Goal: Download file/media

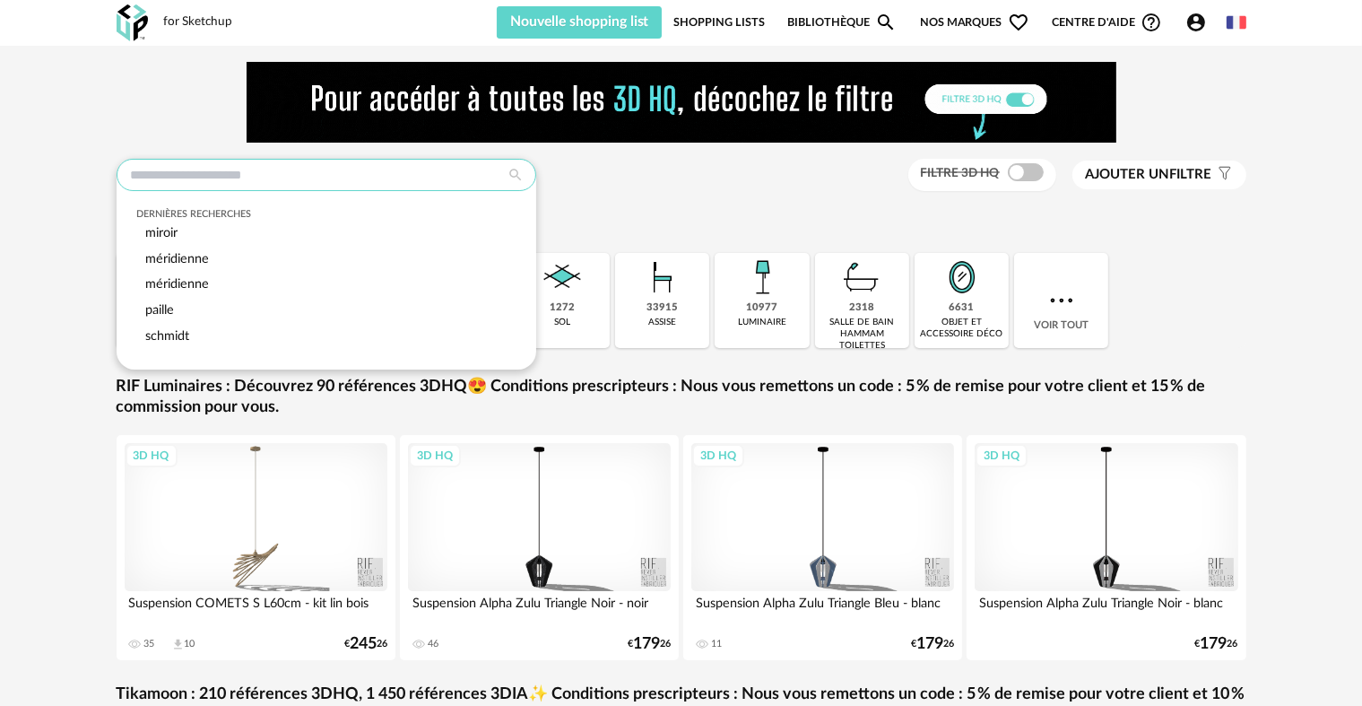
click at [362, 186] on input "text" at bounding box center [327, 175] width 420 height 32
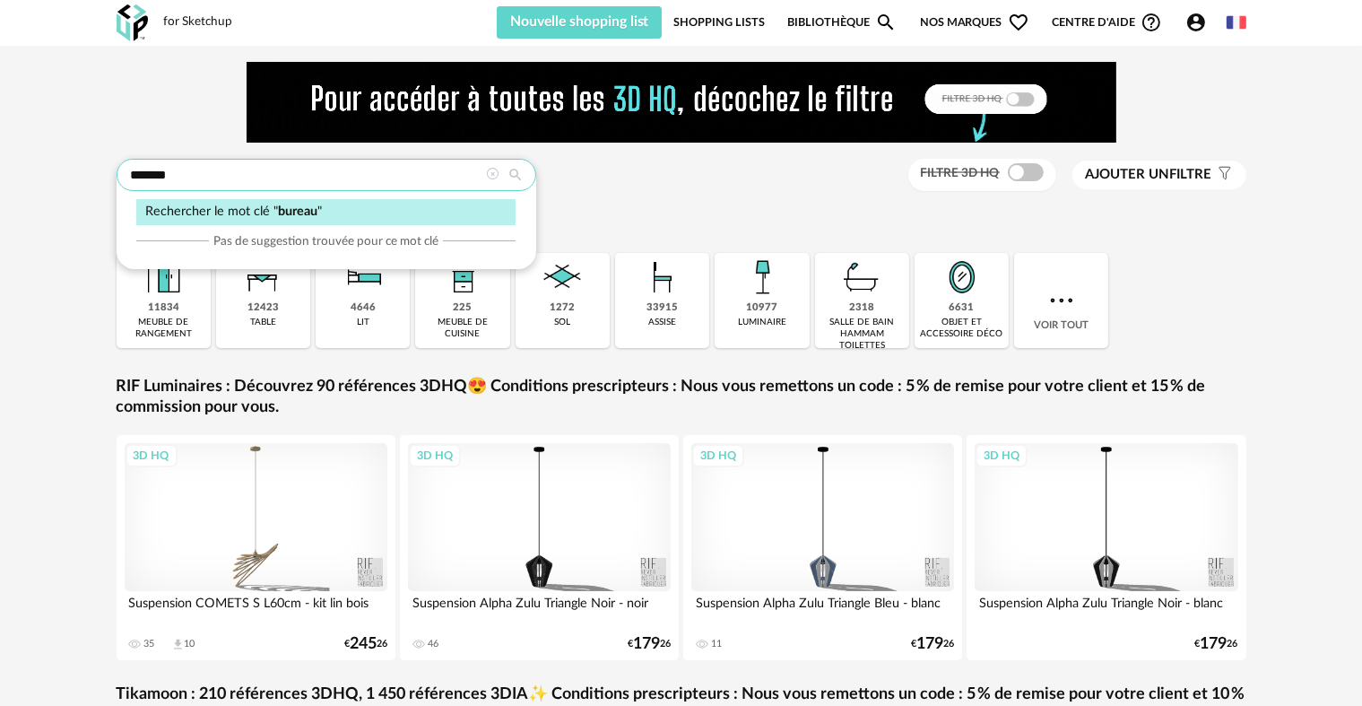
type input "******"
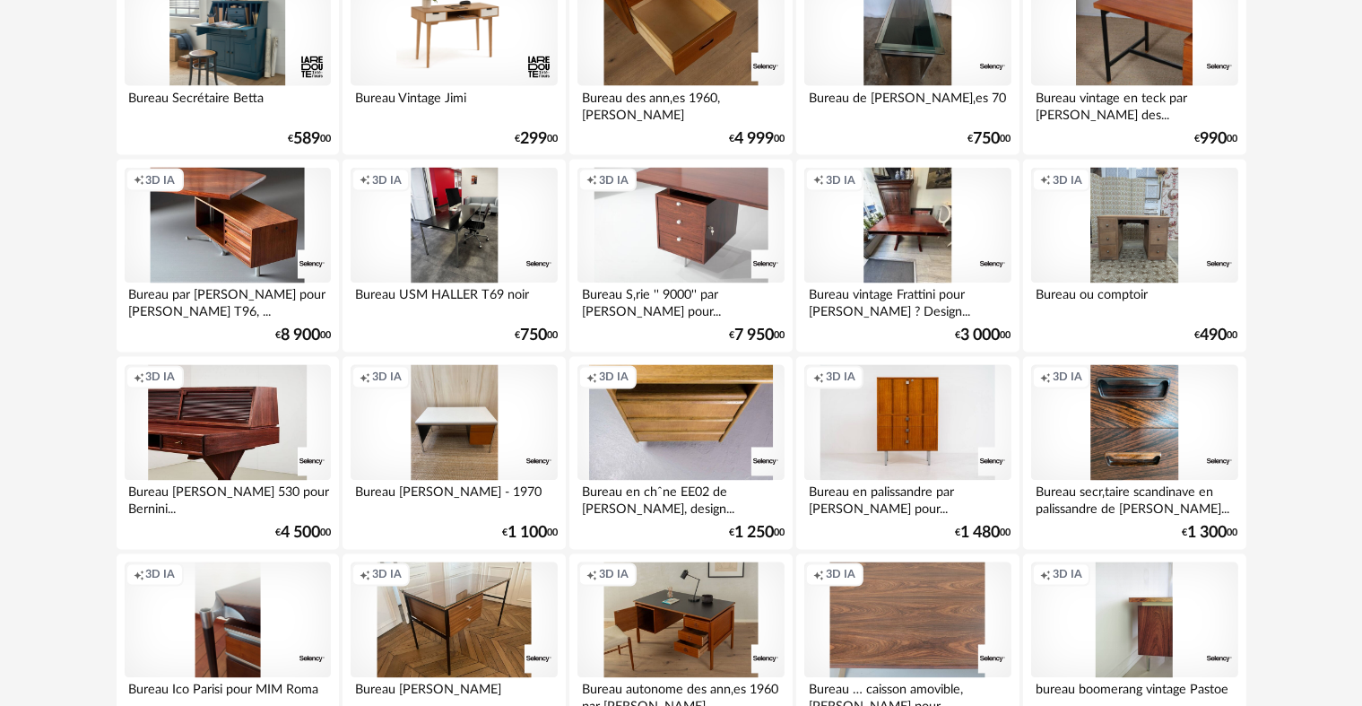
scroll to position [3139, 0]
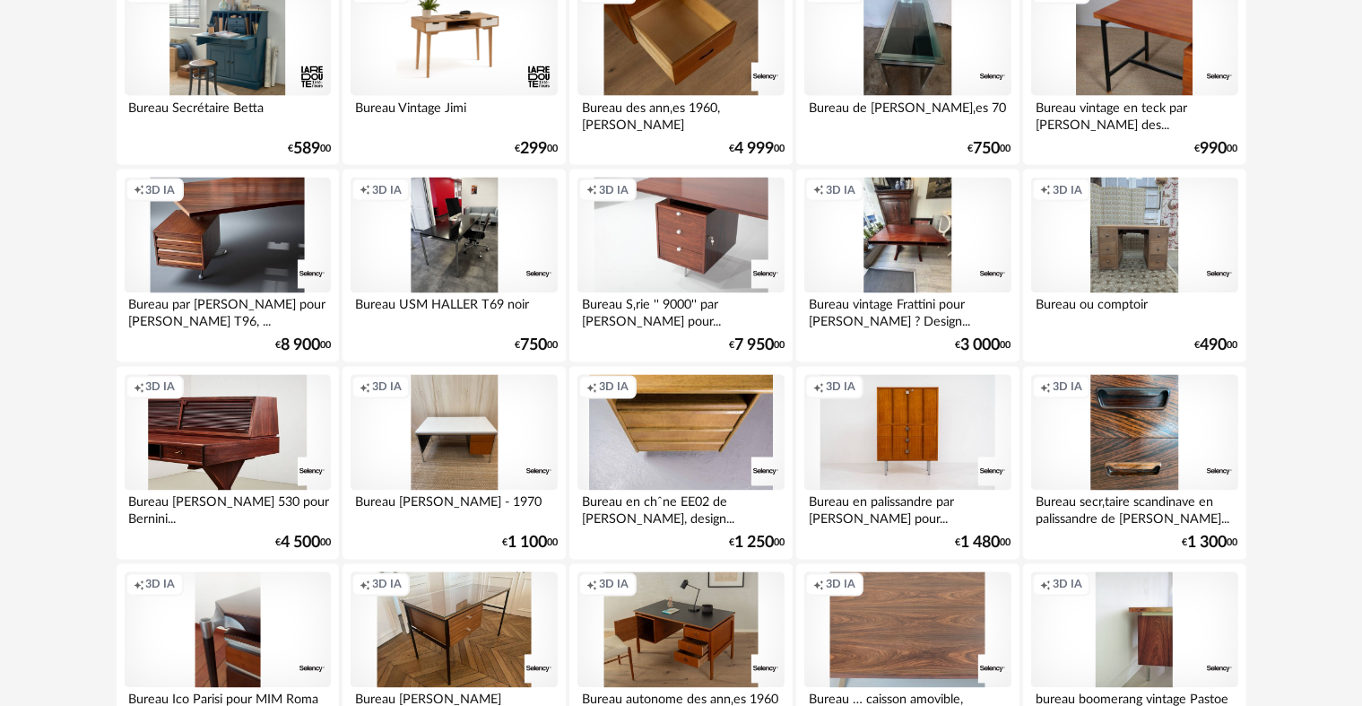
click at [223, 241] on div "Creation icon 3D IA" at bounding box center [228, 236] width 206 height 117
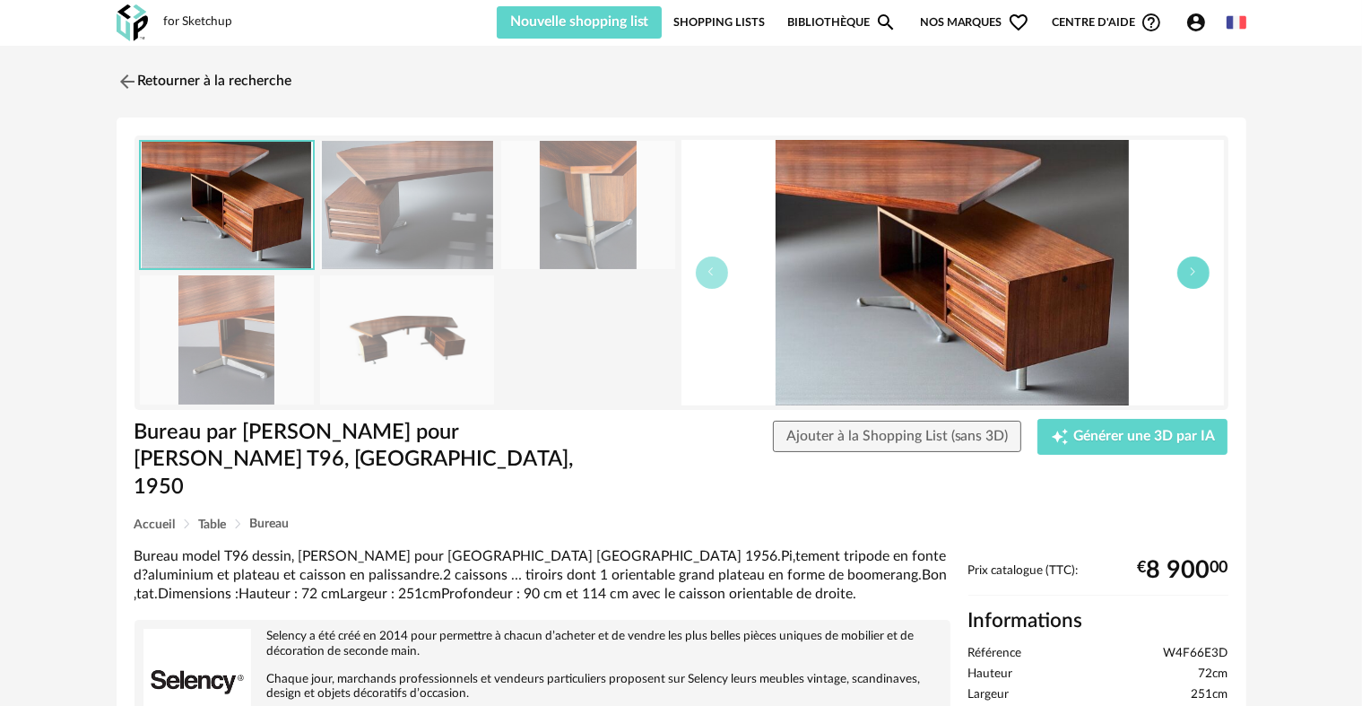
click at [1199, 271] on button "button" at bounding box center [1194, 273] width 32 height 32
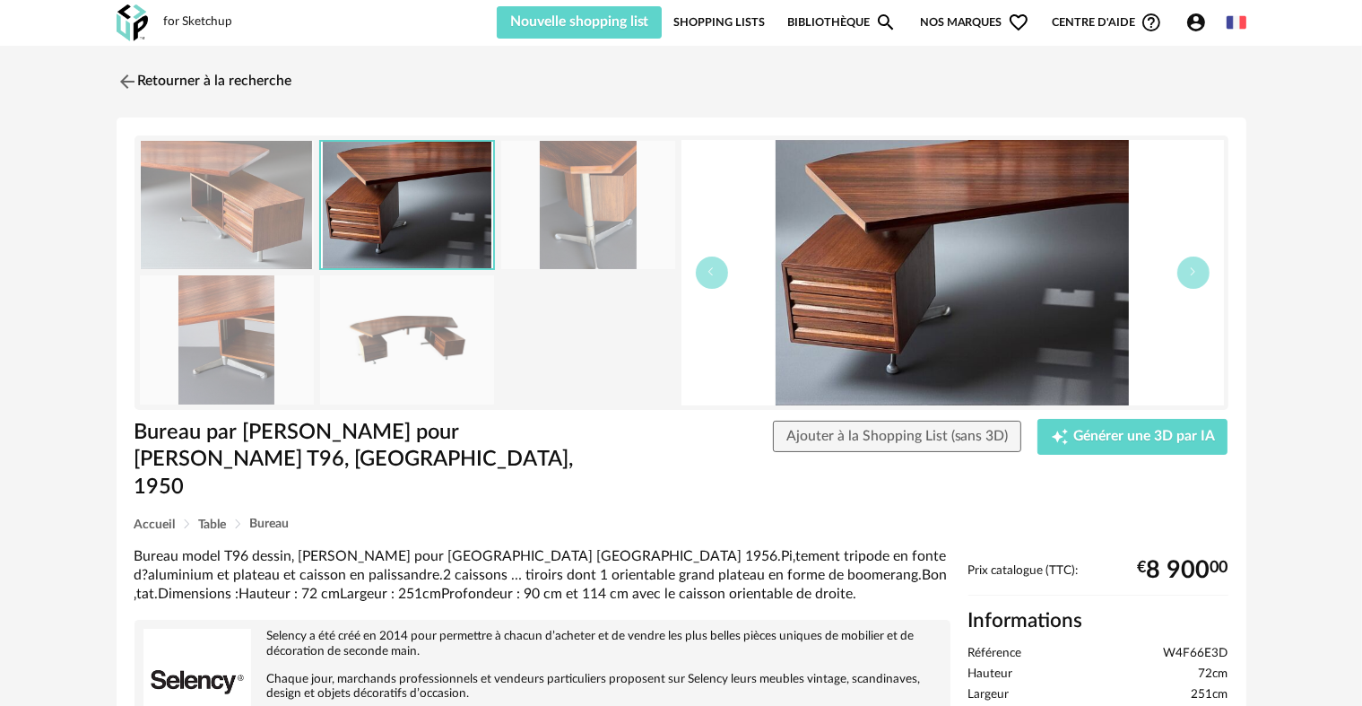
click at [386, 351] on img at bounding box center [407, 339] width 174 height 128
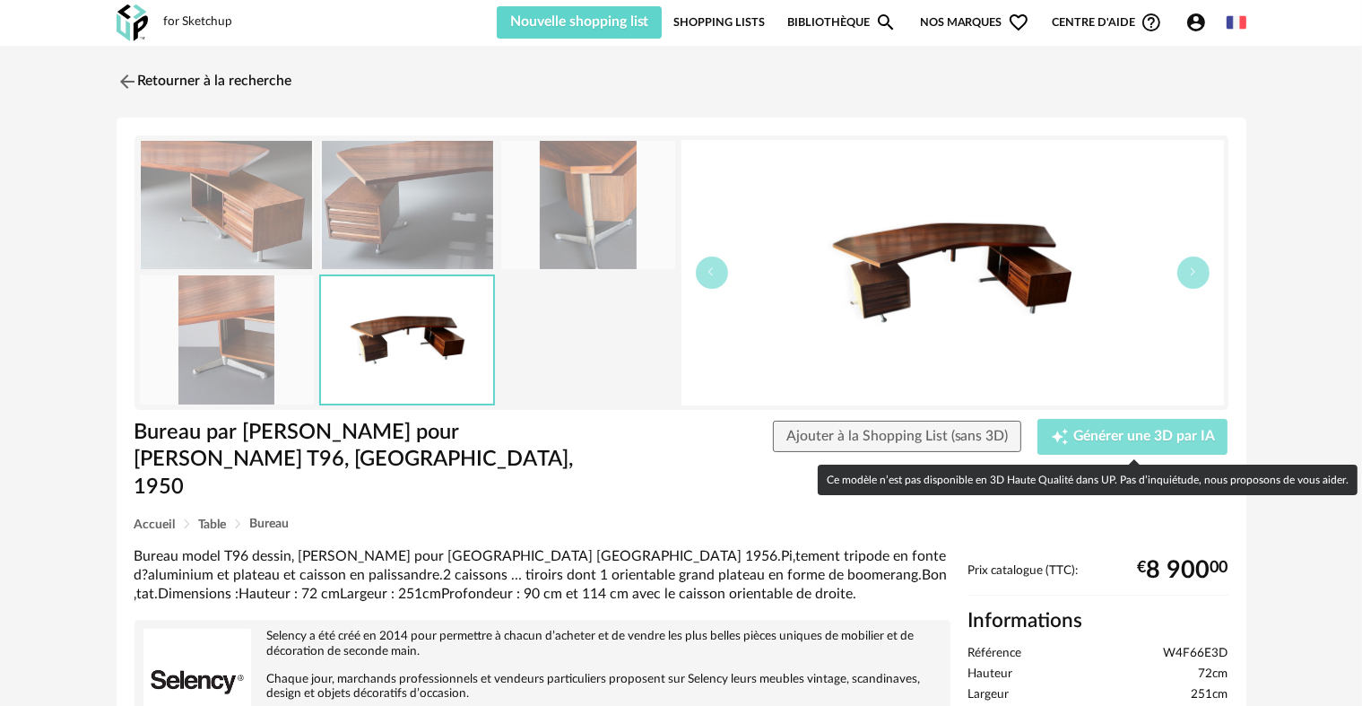
click at [1065, 439] on icon "Creation icon" at bounding box center [1060, 437] width 18 height 18
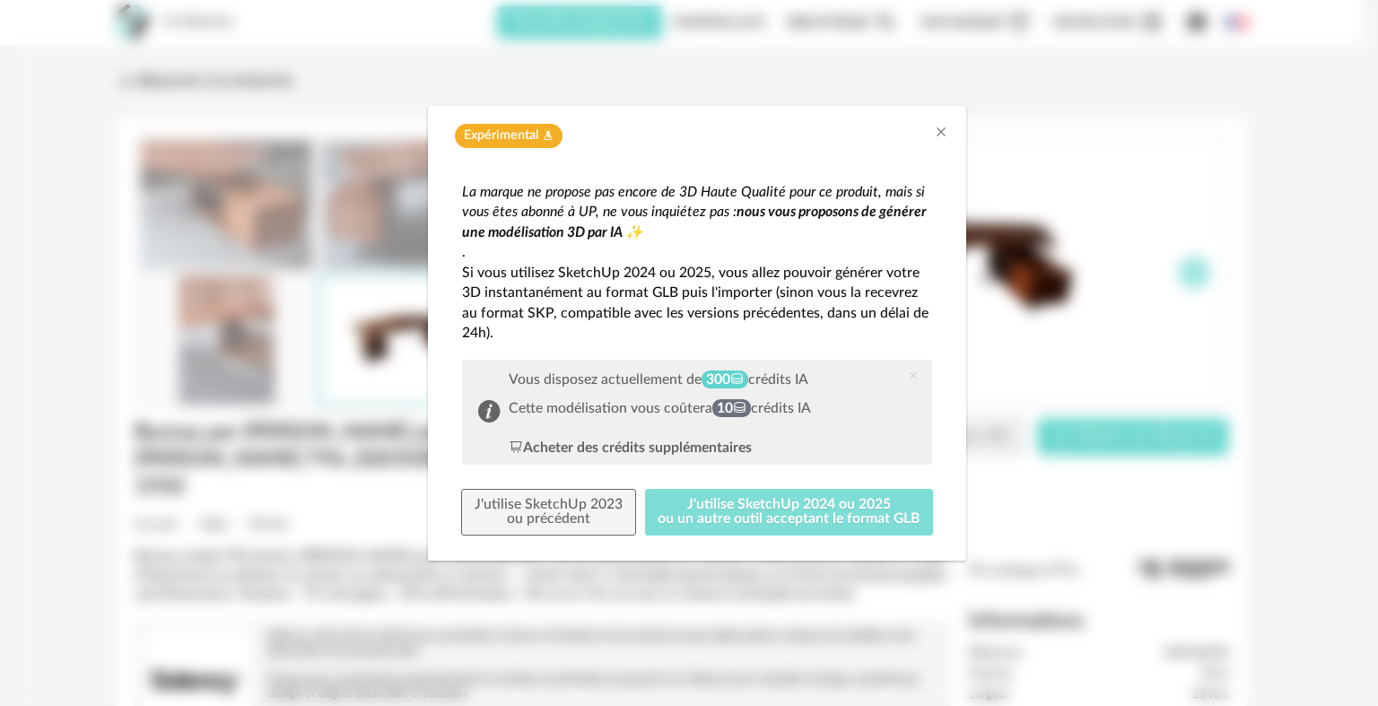
click at [809, 517] on button "J'utilise SketchUp 2024 ou 2025 ou un autre outil acceptant le format GLB" at bounding box center [789, 512] width 289 height 47
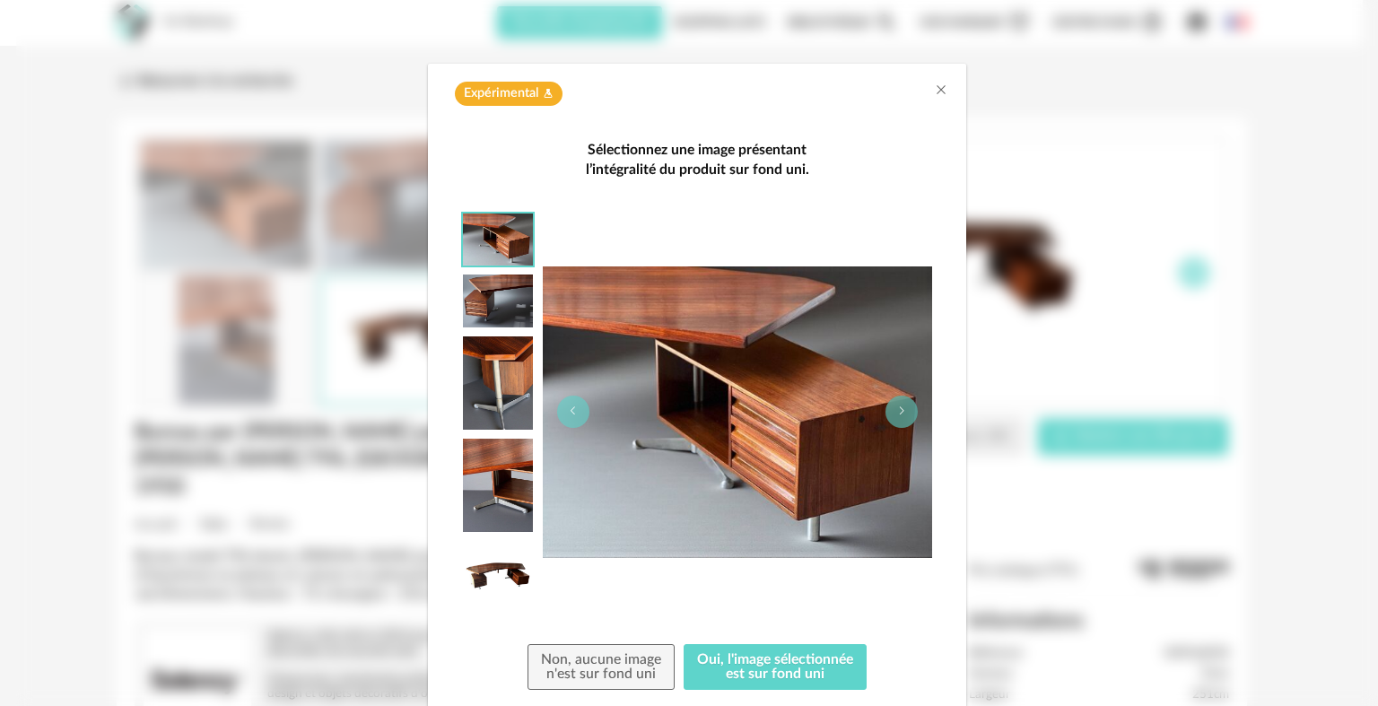
scroll to position [97, 0]
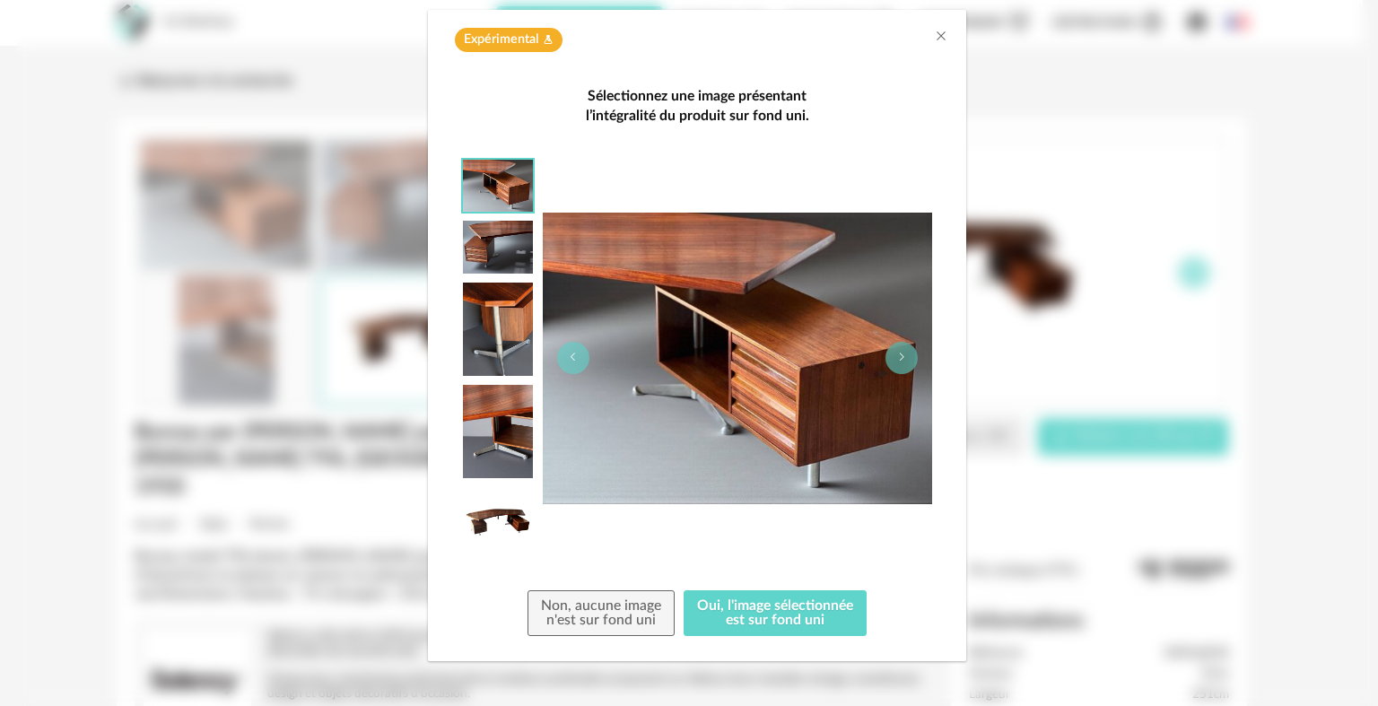
click at [472, 519] on img "dialog" at bounding box center [498, 522] width 70 height 70
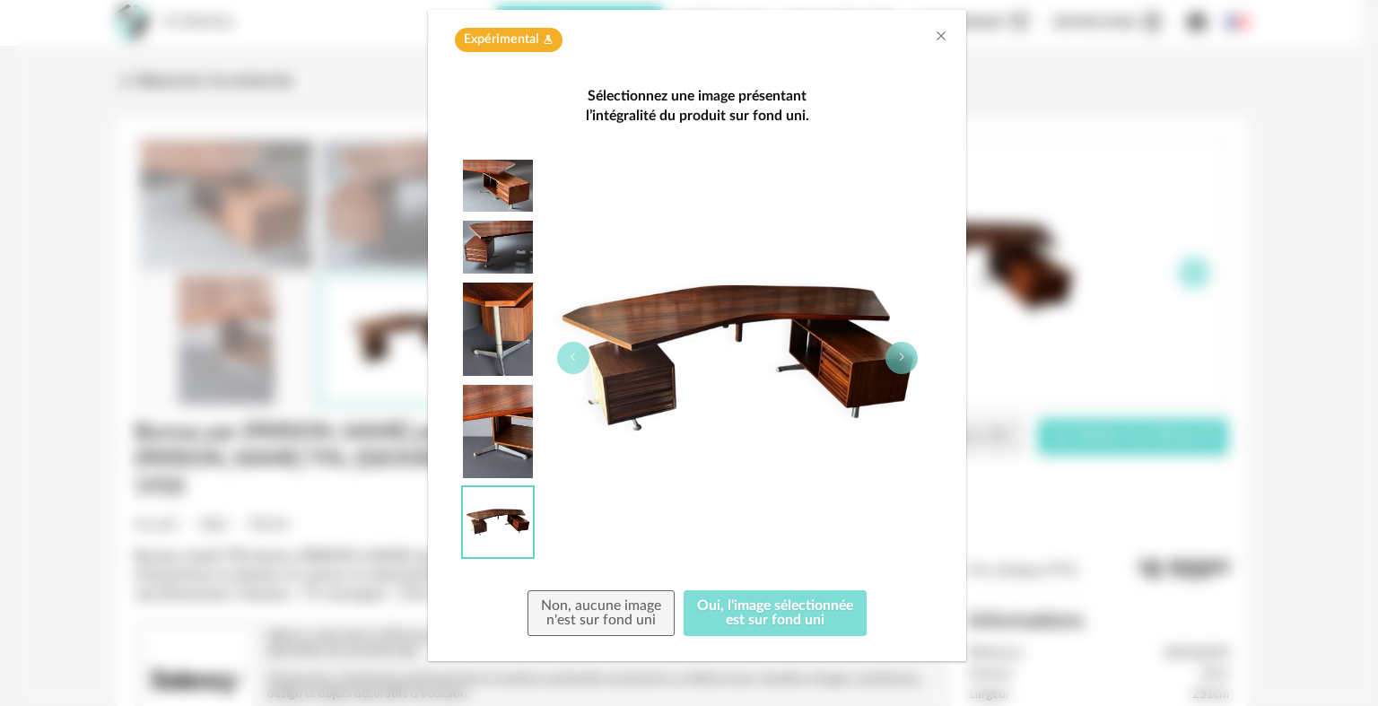
click at [735, 621] on button "Oui, l'image sélectionnée est sur fond uni" at bounding box center [774, 613] width 183 height 47
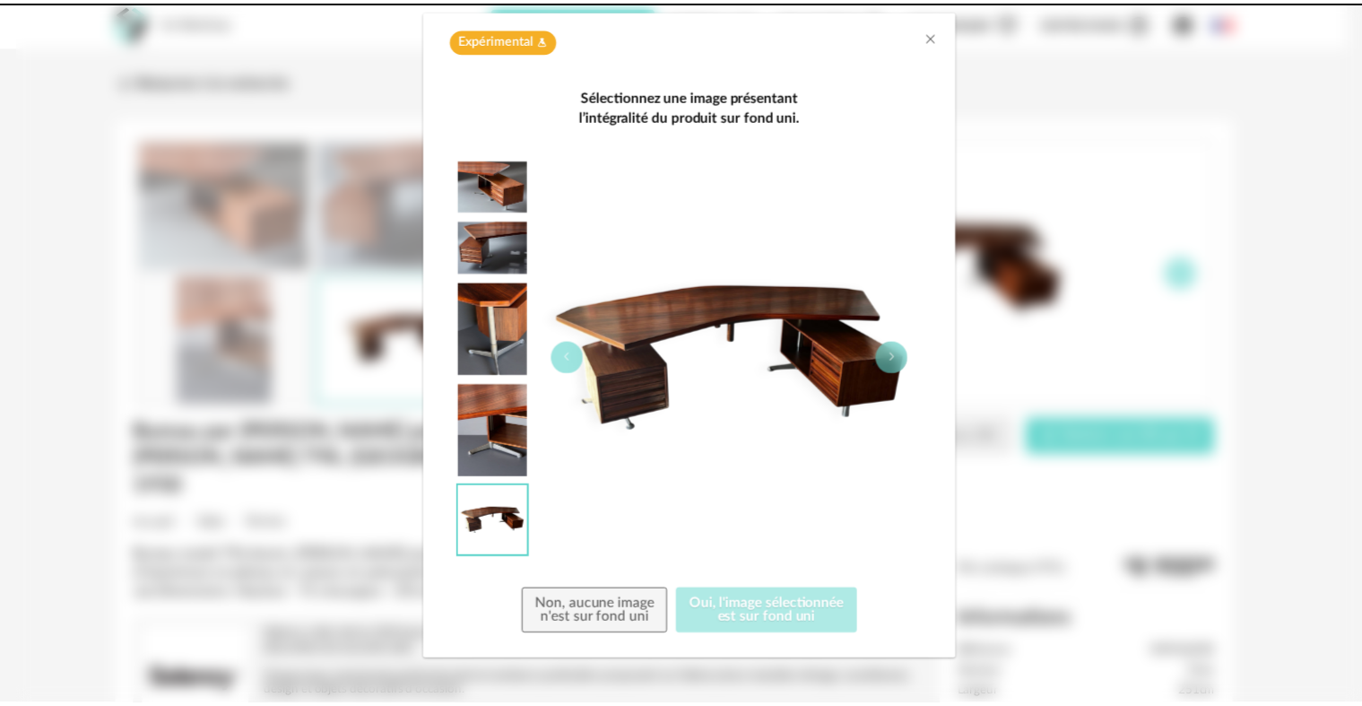
scroll to position [0, 0]
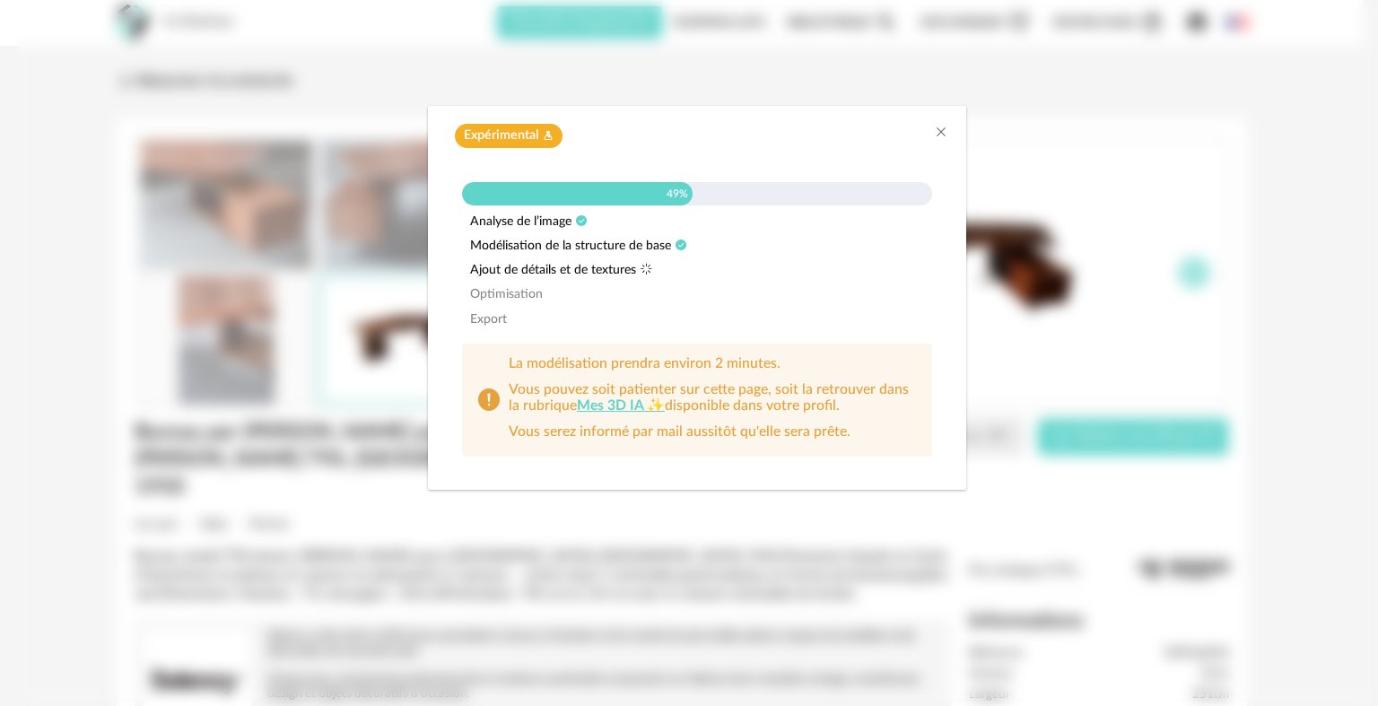
click at [929, 131] on div "Expérimental Flask icon" at bounding box center [697, 136] width 502 height 24
click at [943, 127] on icon "Close" at bounding box center [941, 132] width 14 height 14
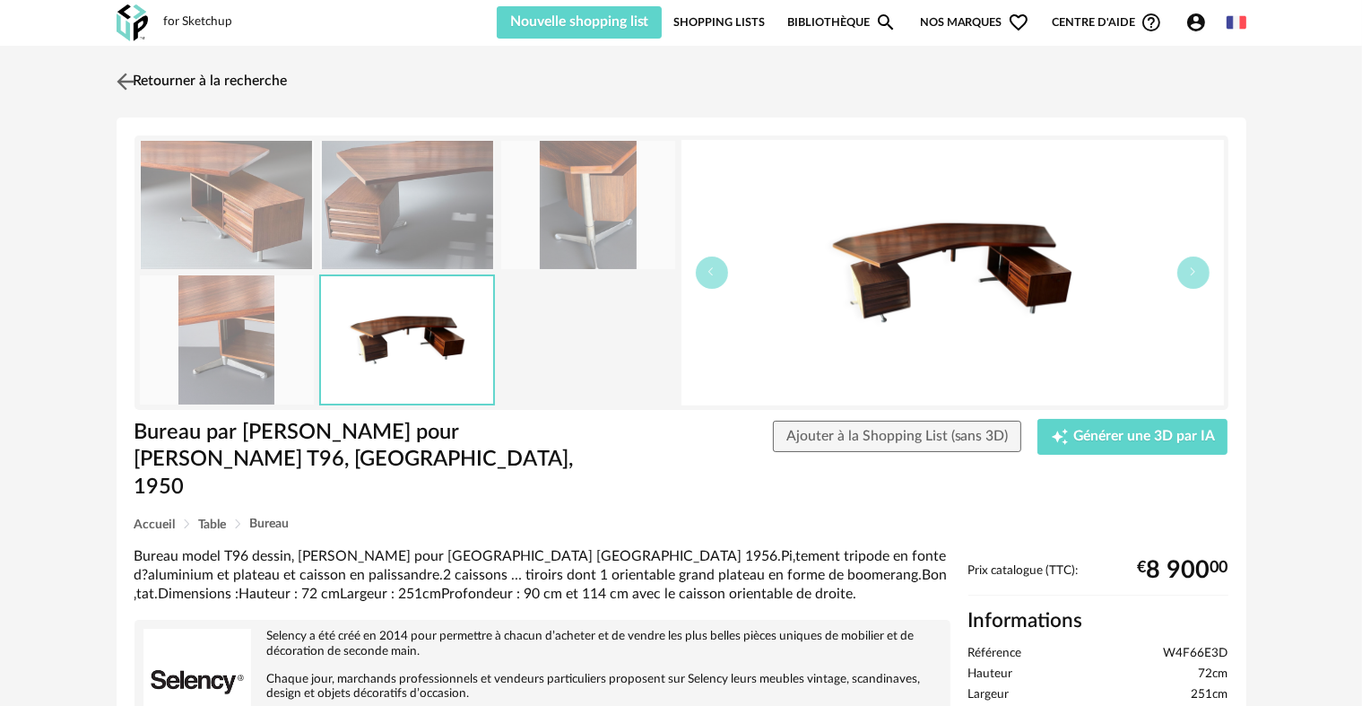
click at [160, 82] on link "Retourner à la recherche" at bounding box center [200, 81] width 176 height 39
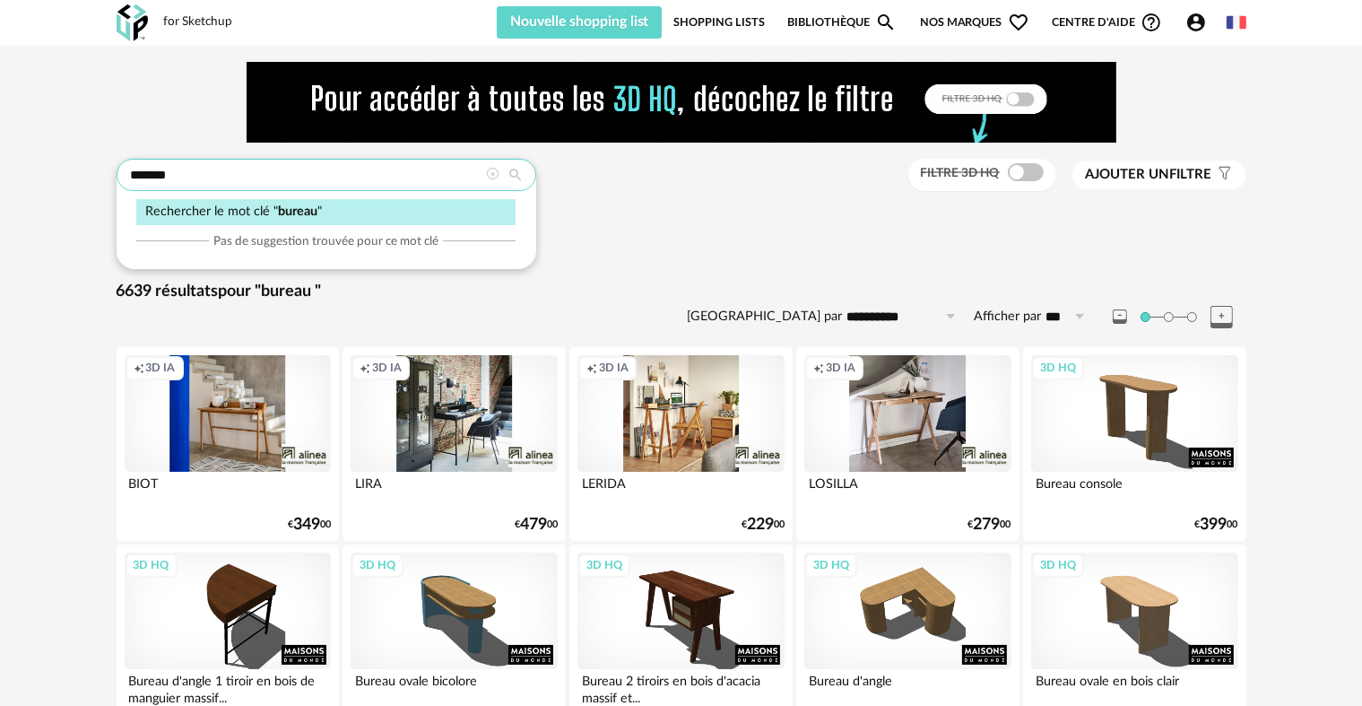
drag, startPoint x: 257, startPoint y: 180, endPoint x: 47, endPoint y: 169, distance: 211.1
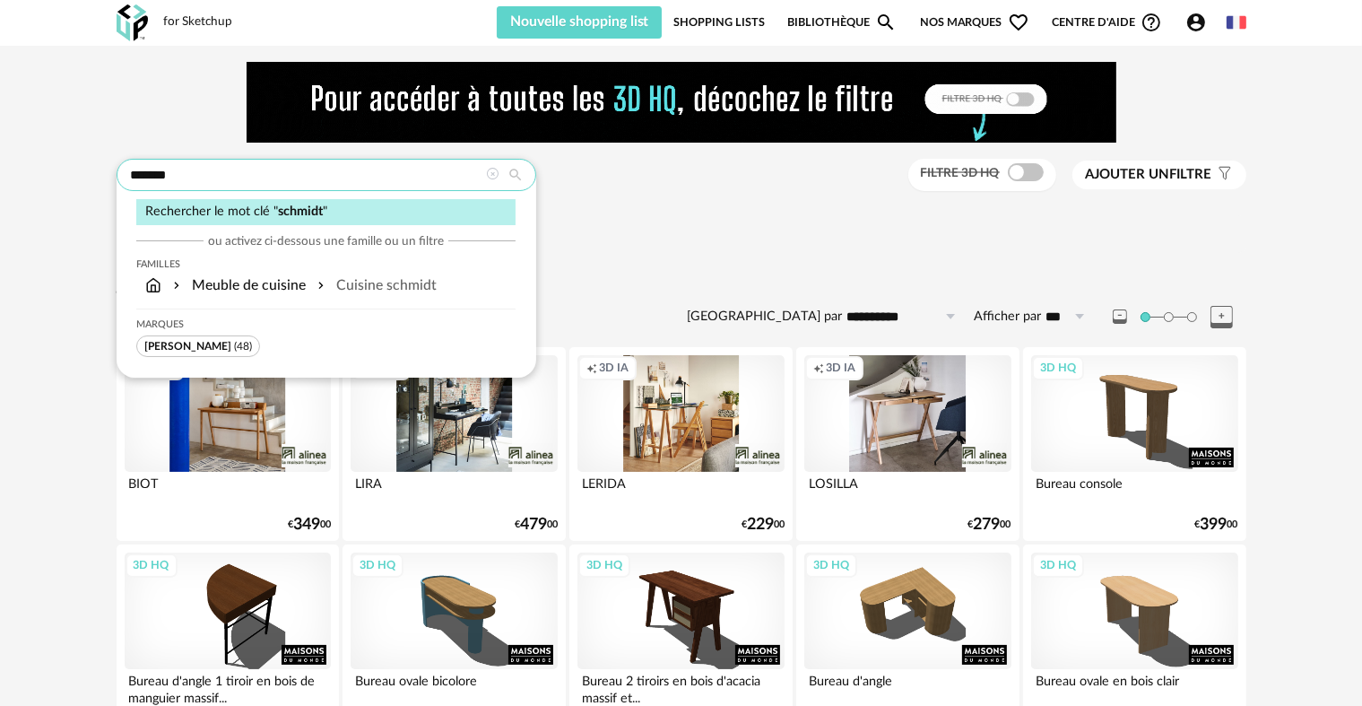
type input "*******"
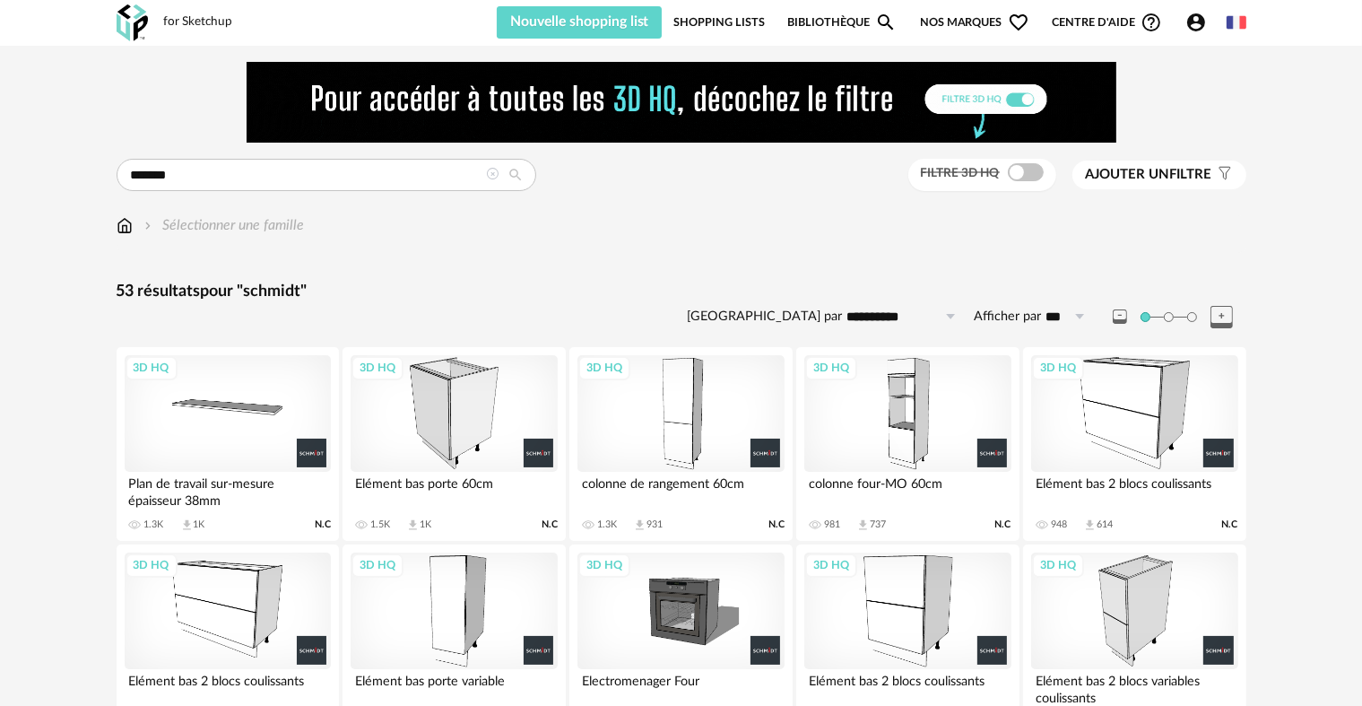
click at [684, 413] on div "3D HQ" at bounding box center [681, 413] width 206 height 117
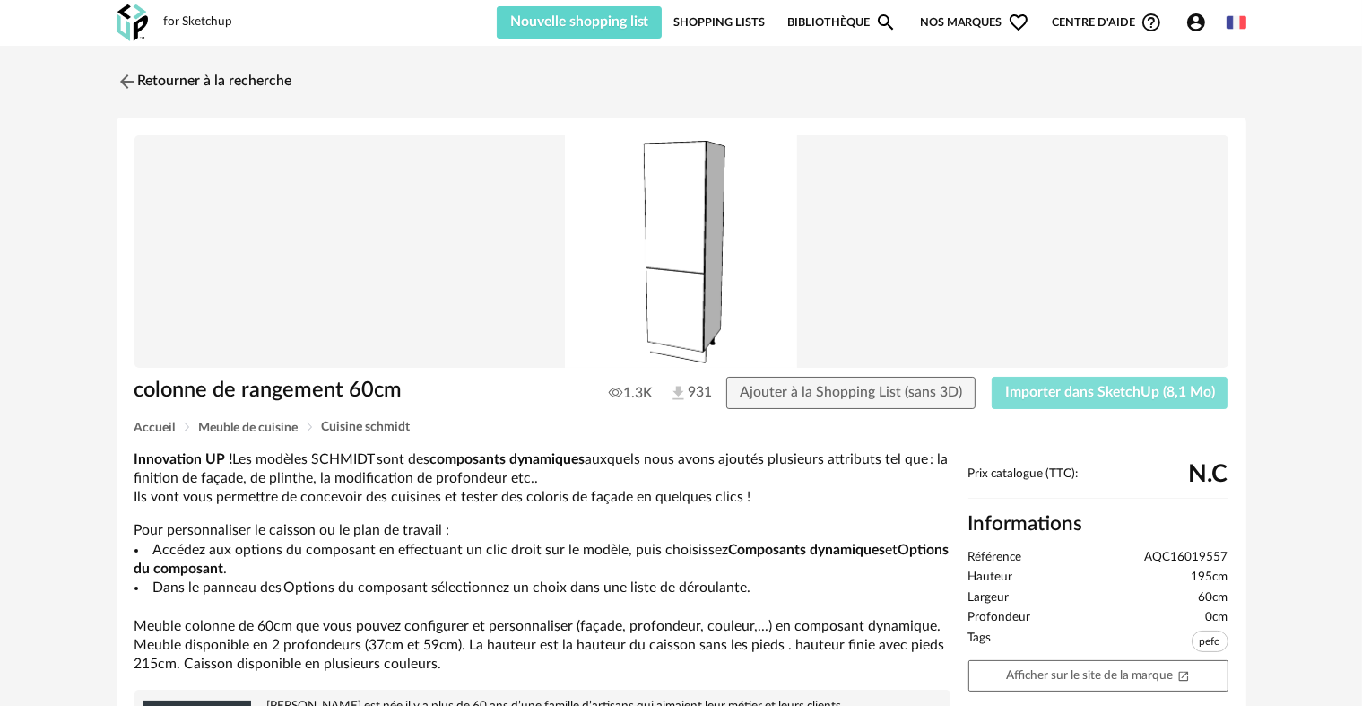
click at [1051, 388] on span "Importer dans SketchUp (8,1 Mo)" at bounding box center [1110, 392] width 210 height 14
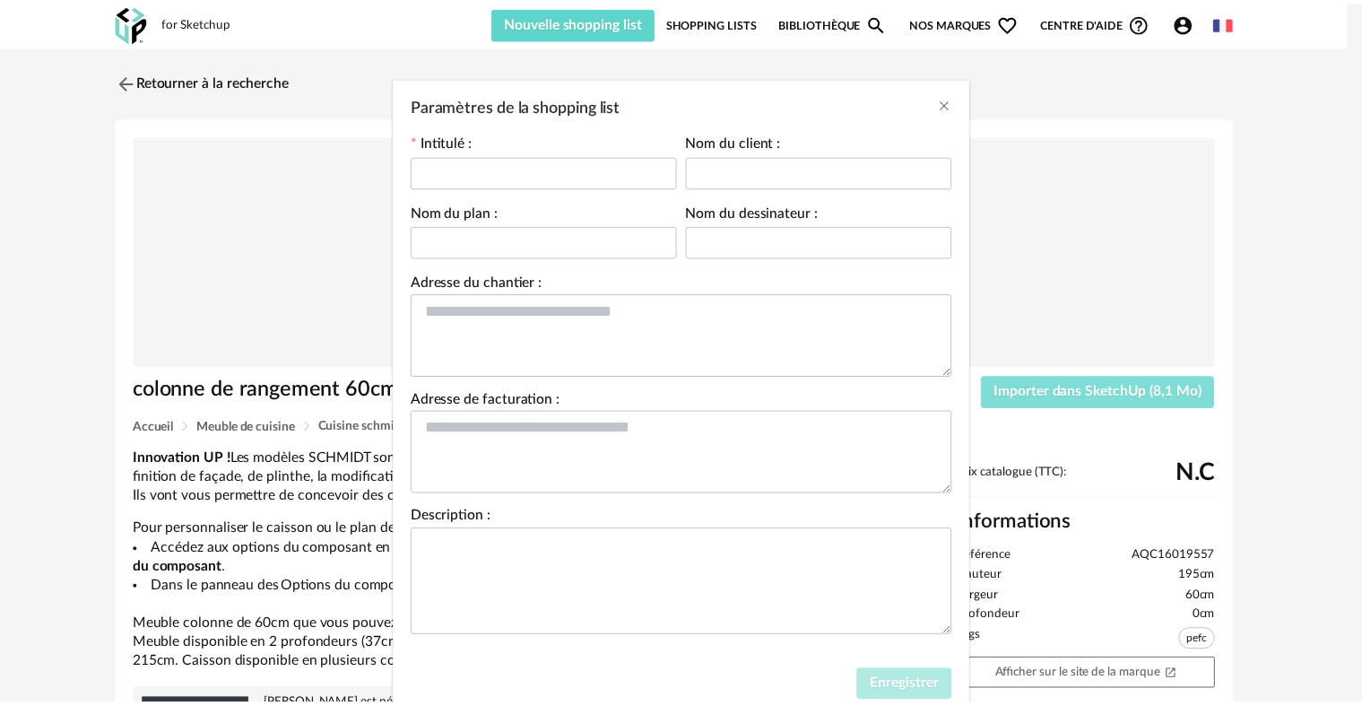
scroll to position [86, 0]
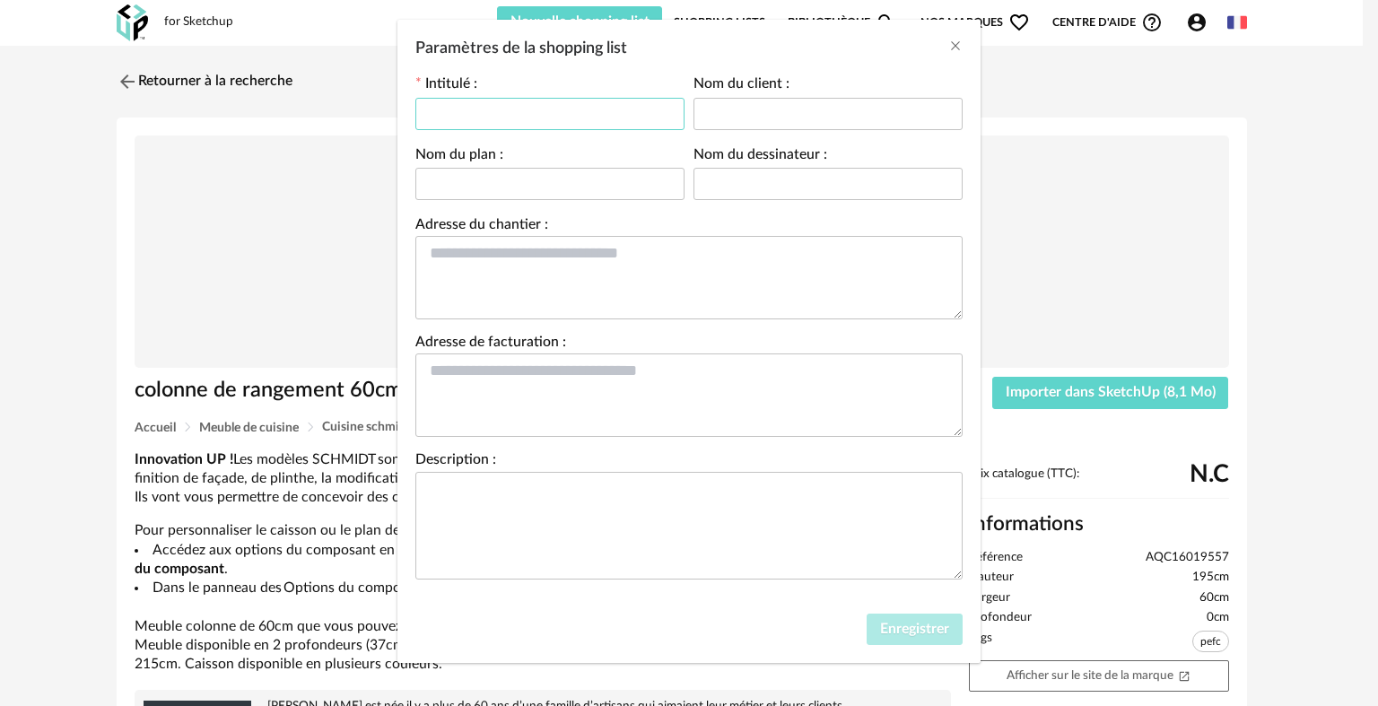
click at [527, 106] on input "Paramètres de la shopping list" at bounding box center [549, 114] width 269 height 32
type input "*********"
click at [904, 617] on button "Enregistrer" at bounding box center [914, 629] width 96 height 32
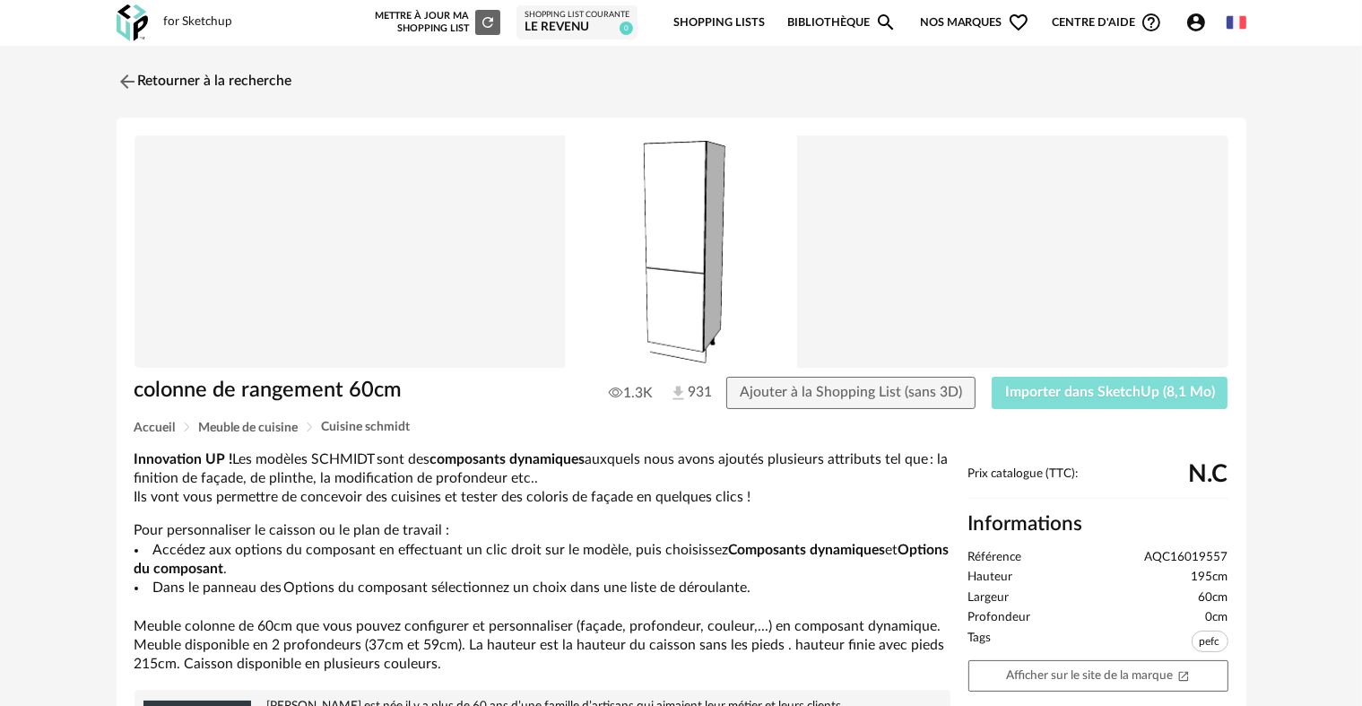
click at [1143, 395] on span "Importer dans SketchUp (8,1 Mo)" at bounding box center [1110, 392] width 210 height 14
click at [207, 68] on link "Retourner à la recherche" at bounding box center [200, 81] width 176 height 39
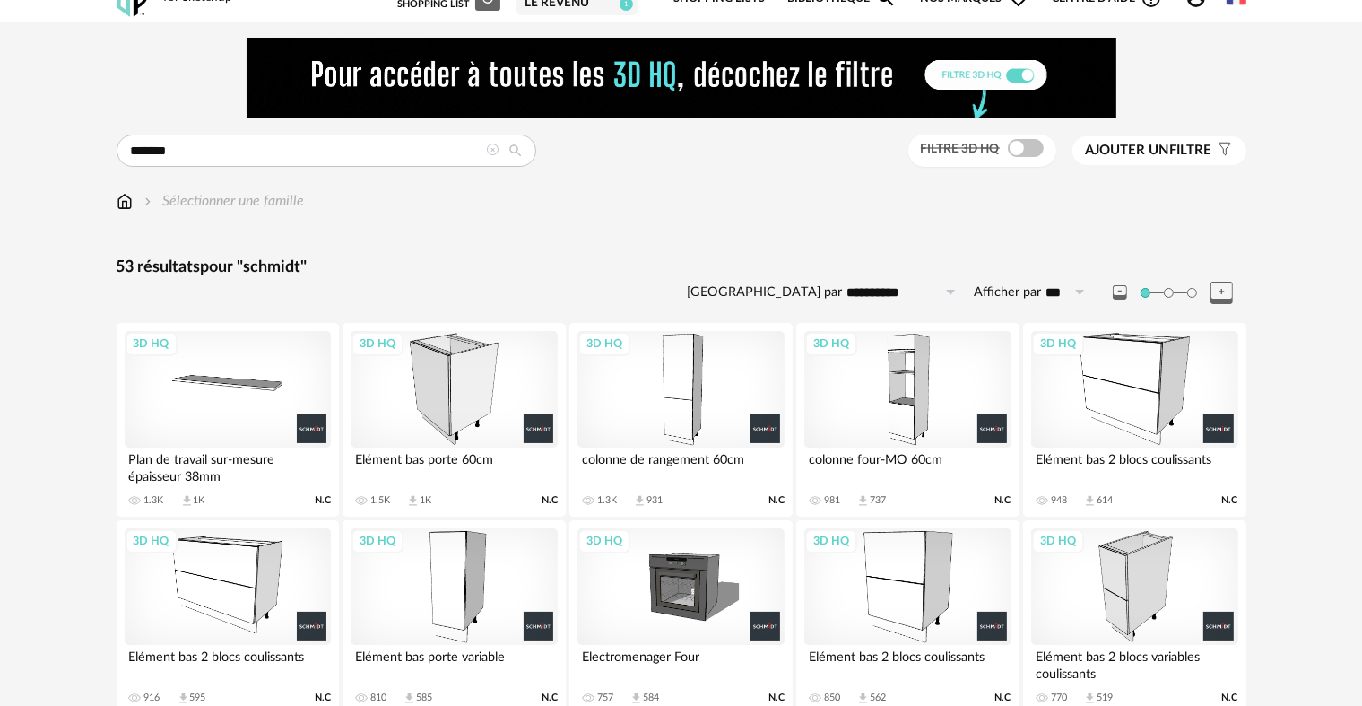
scroll to position [179, 0]
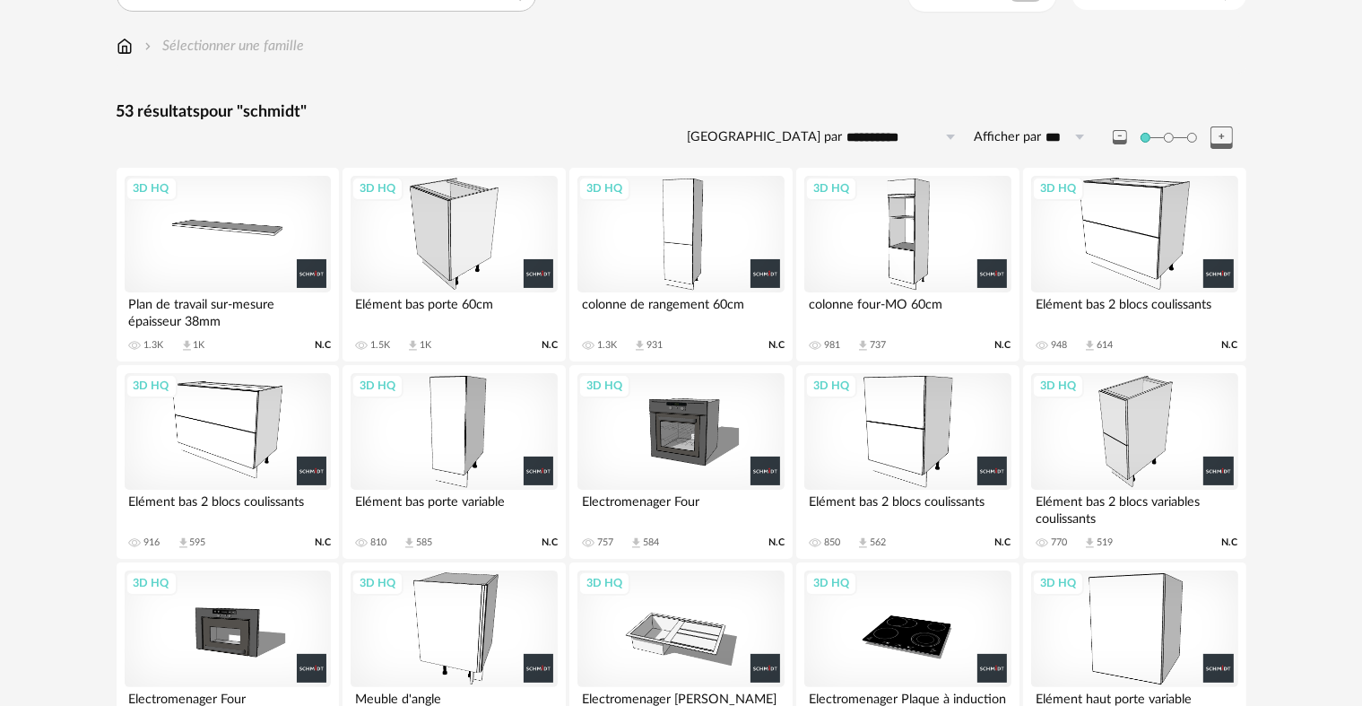
click at [217, 441] on div "3D HQ" at bounding box center [228, 431] width 206 height 117
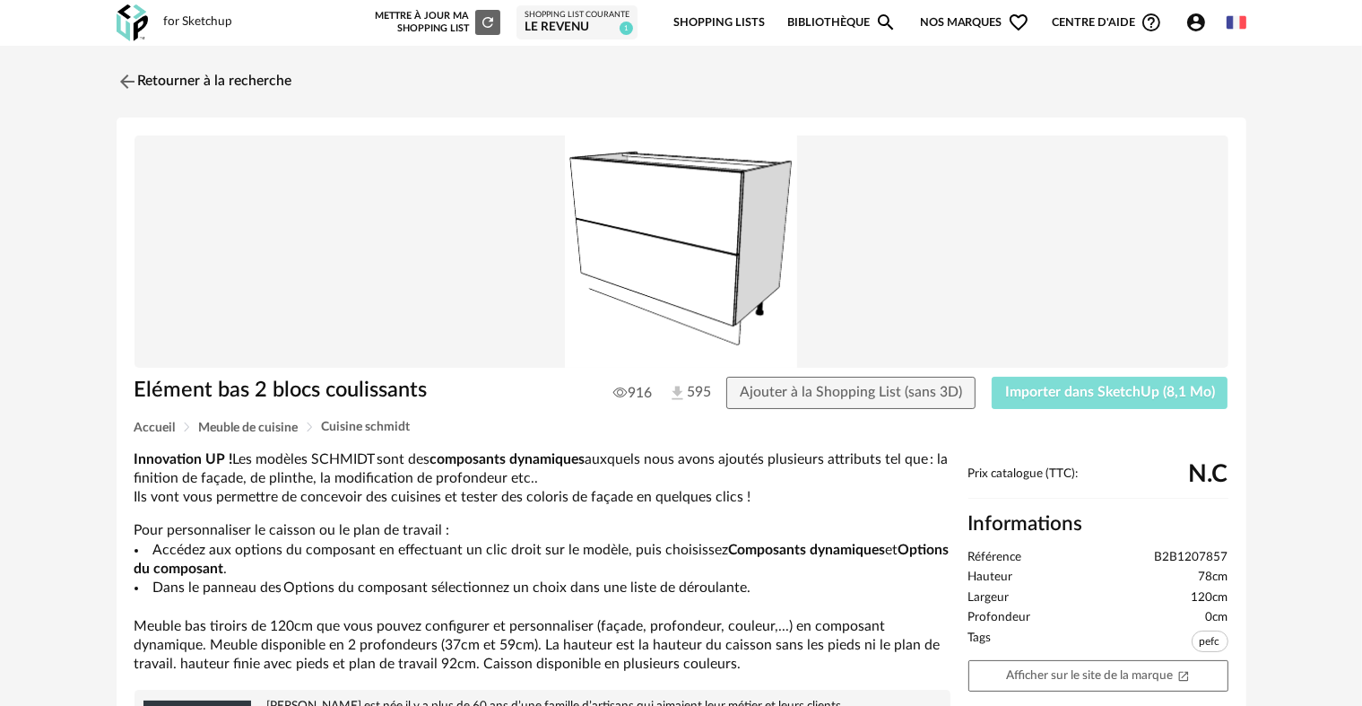
drag, startPoint x: 1059, startPoint y: 375, endPoint x: 1065, endPoint y: 395, distance: 20.5
click at [1059, 374] on div "Elément bas 2 blocs coulissants 916 595 Ajouter à la Shopping List (sans 3D) Im…" at bounding box center [682, 682] width 1130 height 1130
click at [1079, 400] on button "Importer dans SketchUp (8,1 Mo)" at bounding box center [1110, 393] width 237 height 32
click at [200, 76] on link "Retourner à la recherche" at bounding box center [200, 81] width 176 height 39
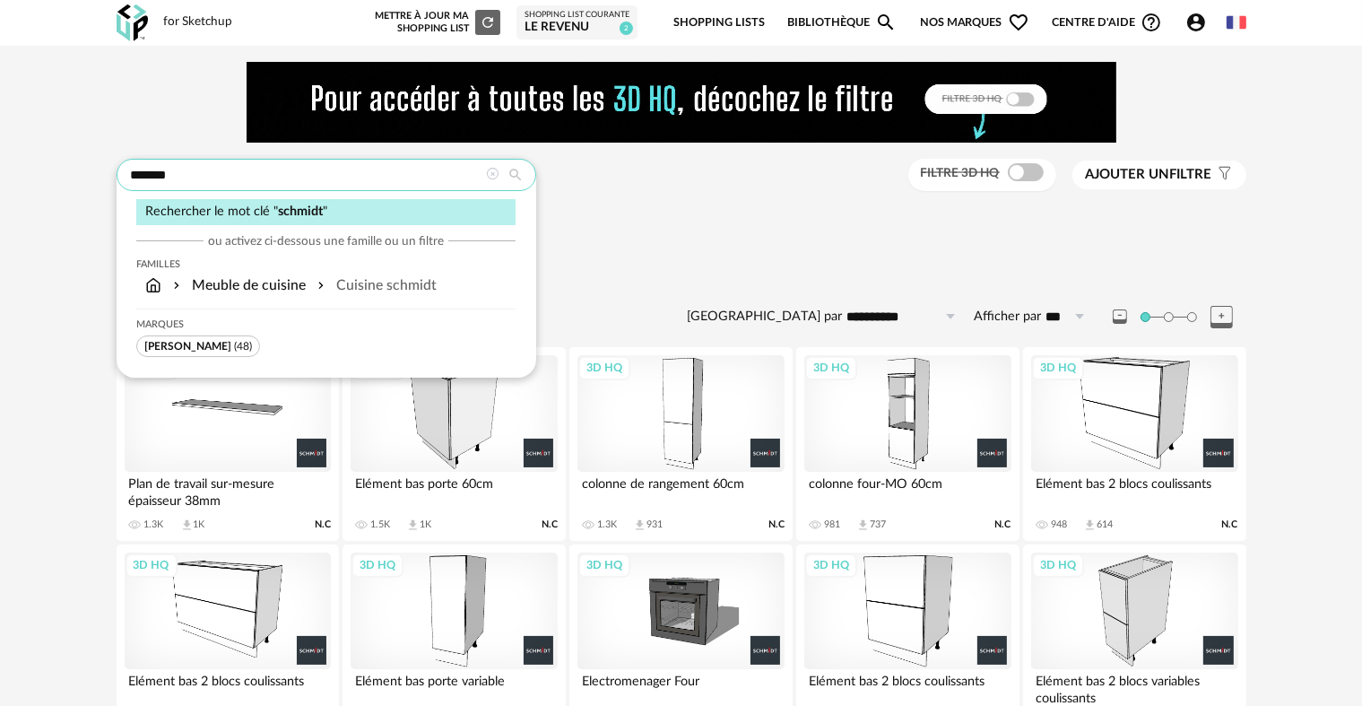
drag, startPoint x: 230, startPoint y: 170, endPoint x: 43, endPoint y: 154, distance: 187.2
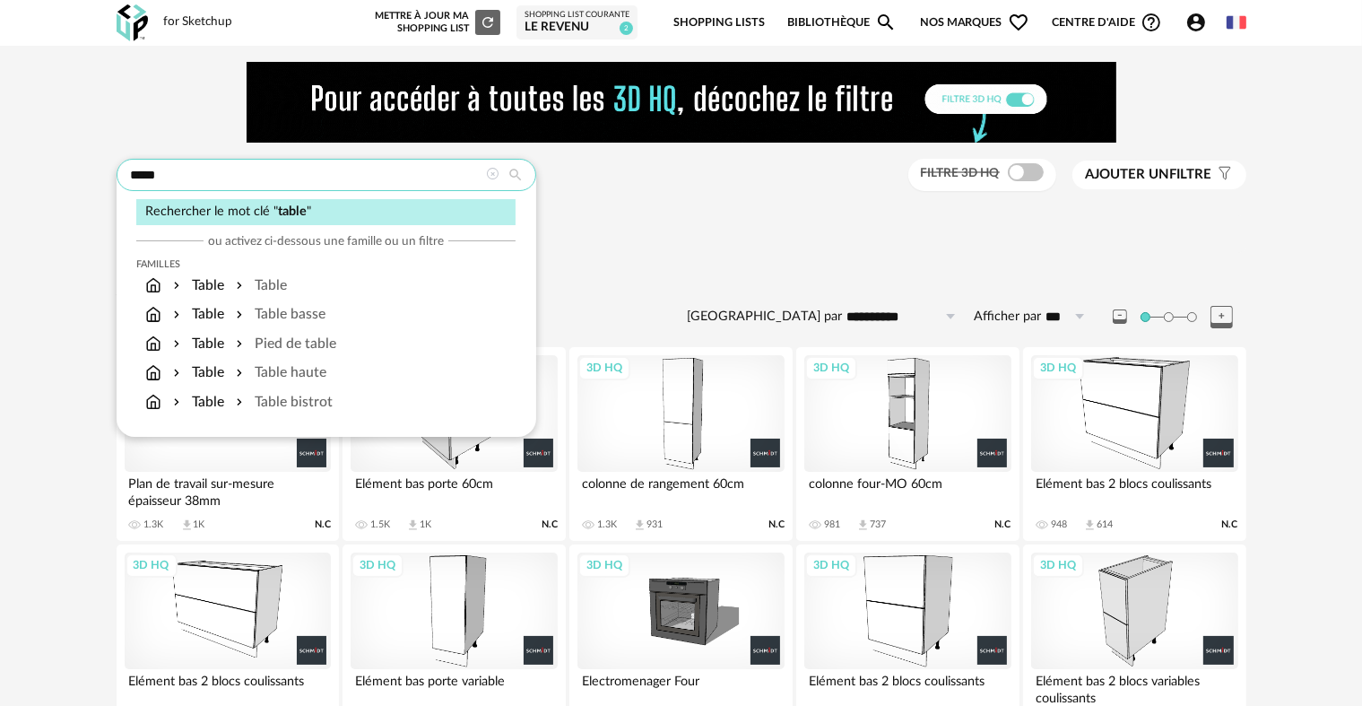
type input "*****"
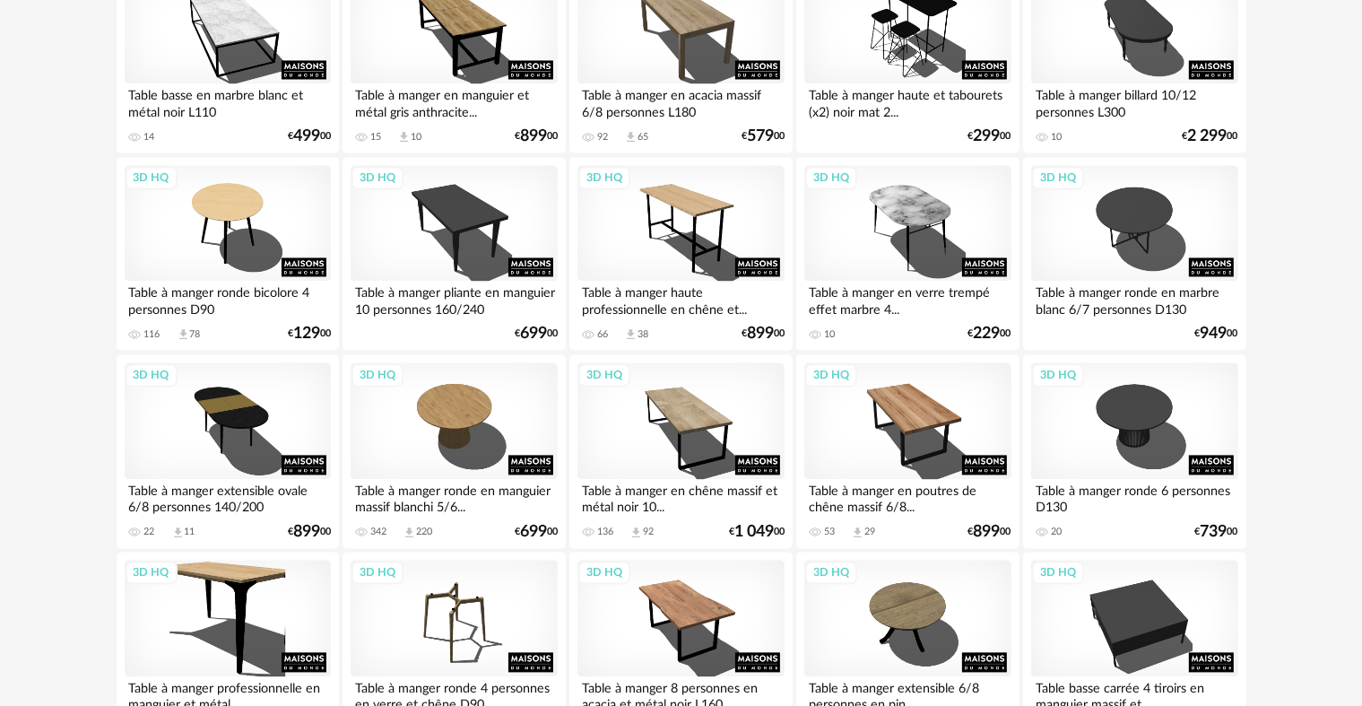
scroll to position [3258, 0]
